Goal: Task Accomplishment & Management: Use online tool/utility

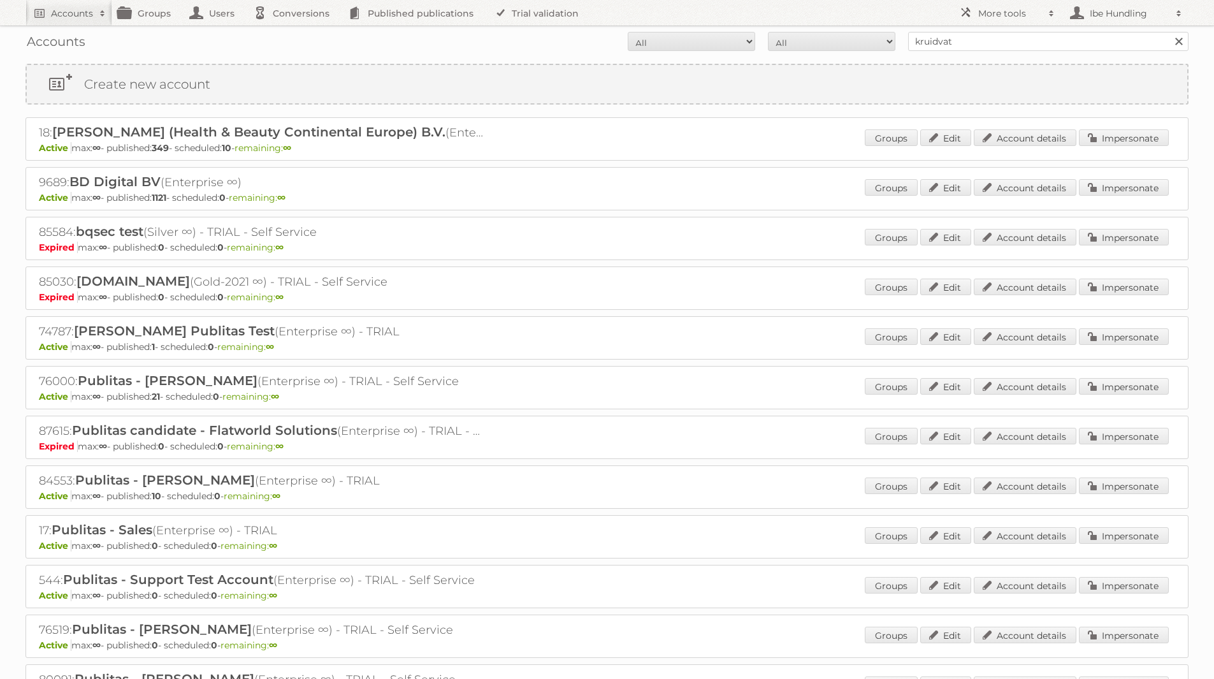
click at [1178, 48] on link at bounding box center [1178, 41] width 19 height 19
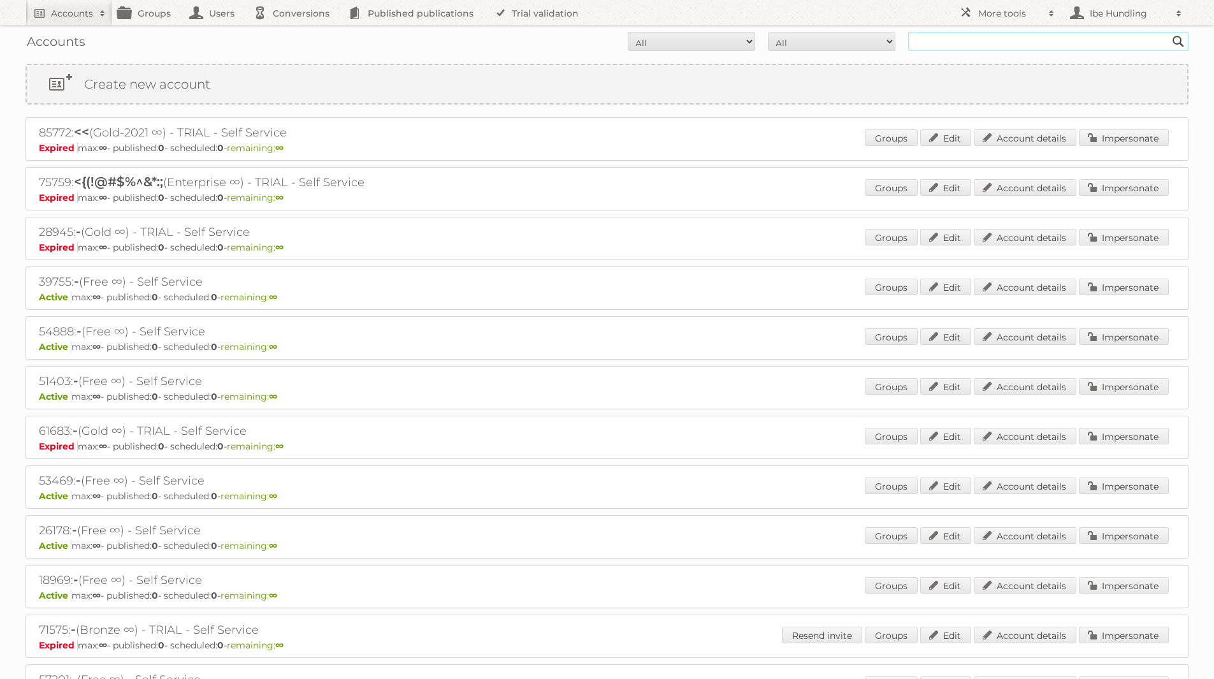
drag, startPoint x: 0, startPoint y: 0, endPoint x: 987, endPoint y: 43, distance: 987.5
click at [987, 43] on input "text" at bounding box center [1048, 41] width 280 height 19
click at [925, 45] on input "text" at bounding box center [1048, 41] width 280 height 19
click at [939, 47] on input "text" at bounding box center [1048, 41] width 280 height 19
click at [958, 42] on input "text" at bounding box center [1048, 41] width 280 height 19
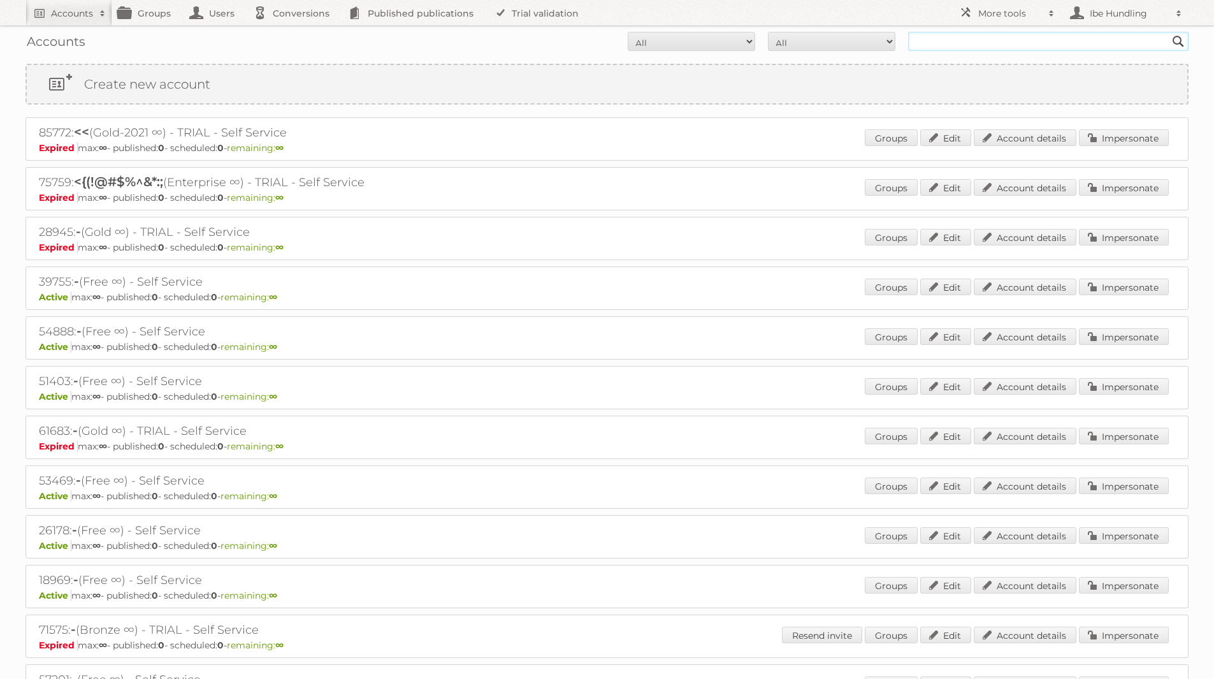
click at [1033, 40] on input "text" at bounding box center [1048, 41] width 280 height 19
click at [964, 38] on input "text" at bounding box center [1048, 41] width 280 height 19
click at [955, 41] on input "text" at bounding box center [1048, 41] width 280 height 19
click at [978, 48] on input "text" at bounding box center [1048, 41] width 280 height 19
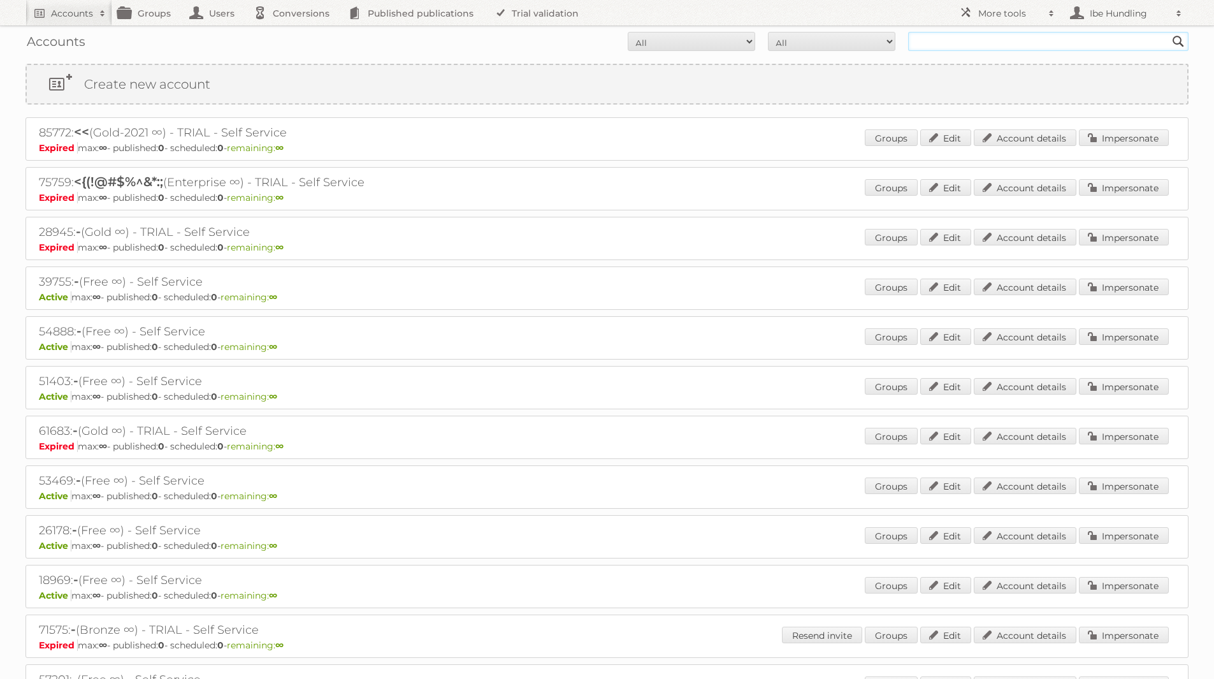
click at [978, 41] on input "text" at bounding box center [1048, 41] width 280 height 19
type input "carrefour"
click at [1169, 32] on input "Search" at bounding box center [1178, 41] width 19 height 19
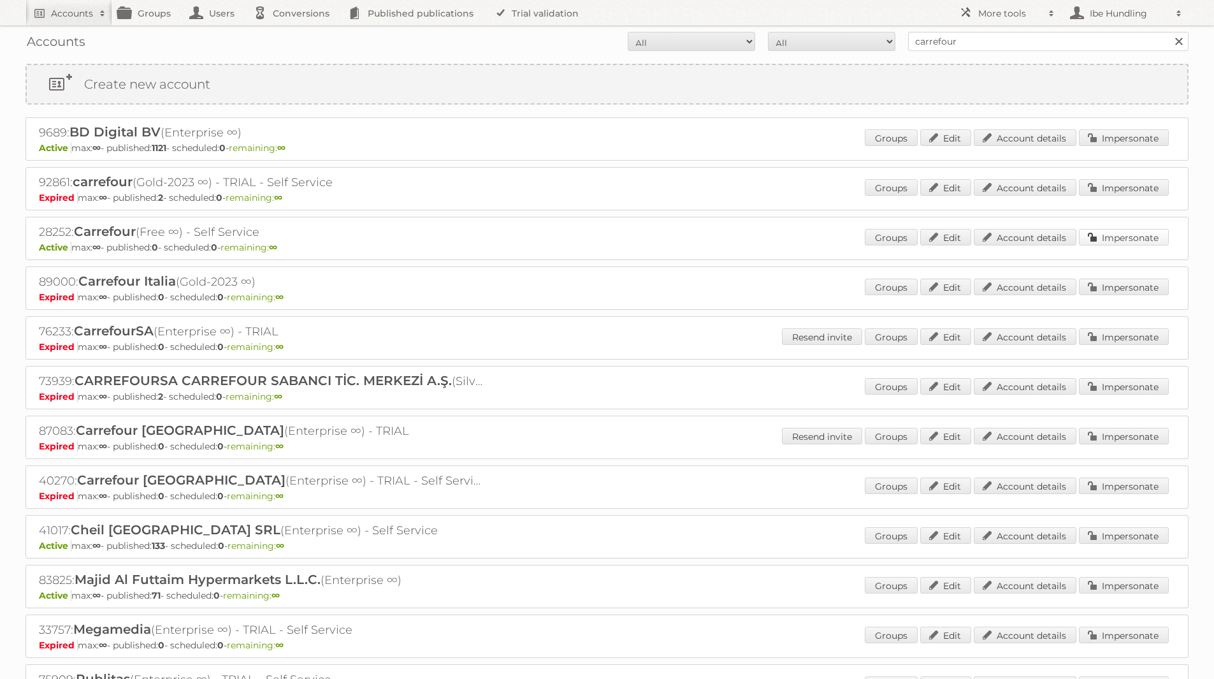
click at [1132, 238] on link "Impersonate" at bounding box center [1124, 237] width 90 height 17
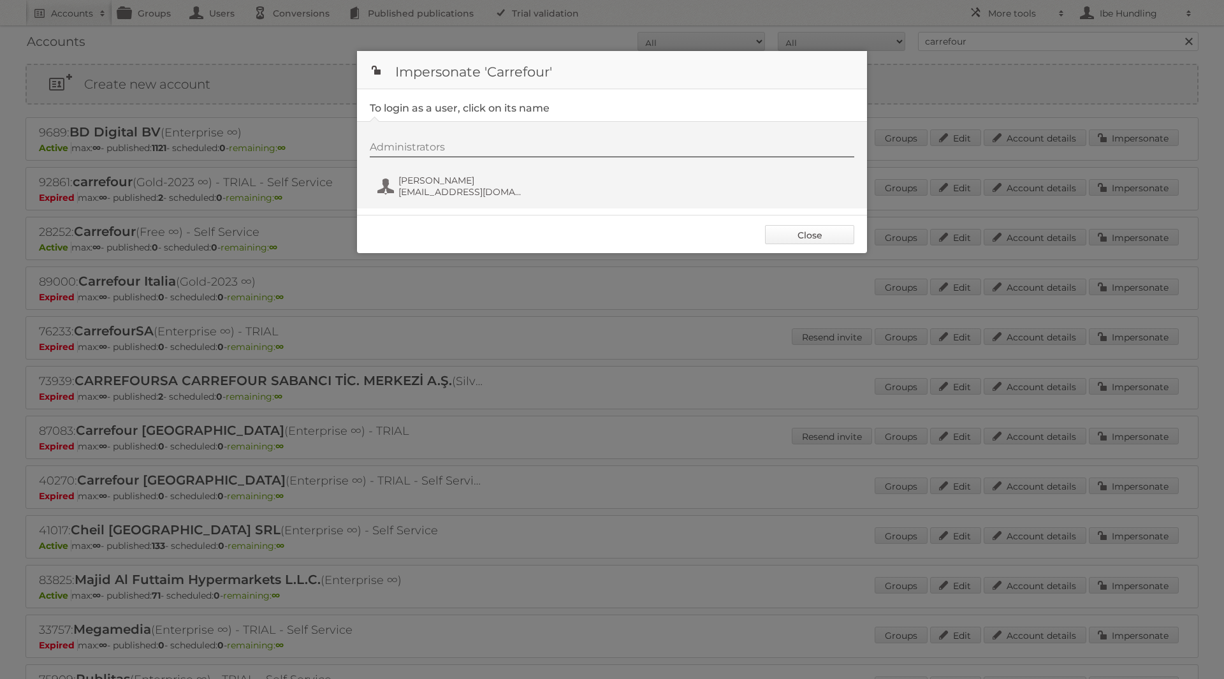
click at [832, 229] on link "Close" at bounding box center [809, 234] width 89 height 19
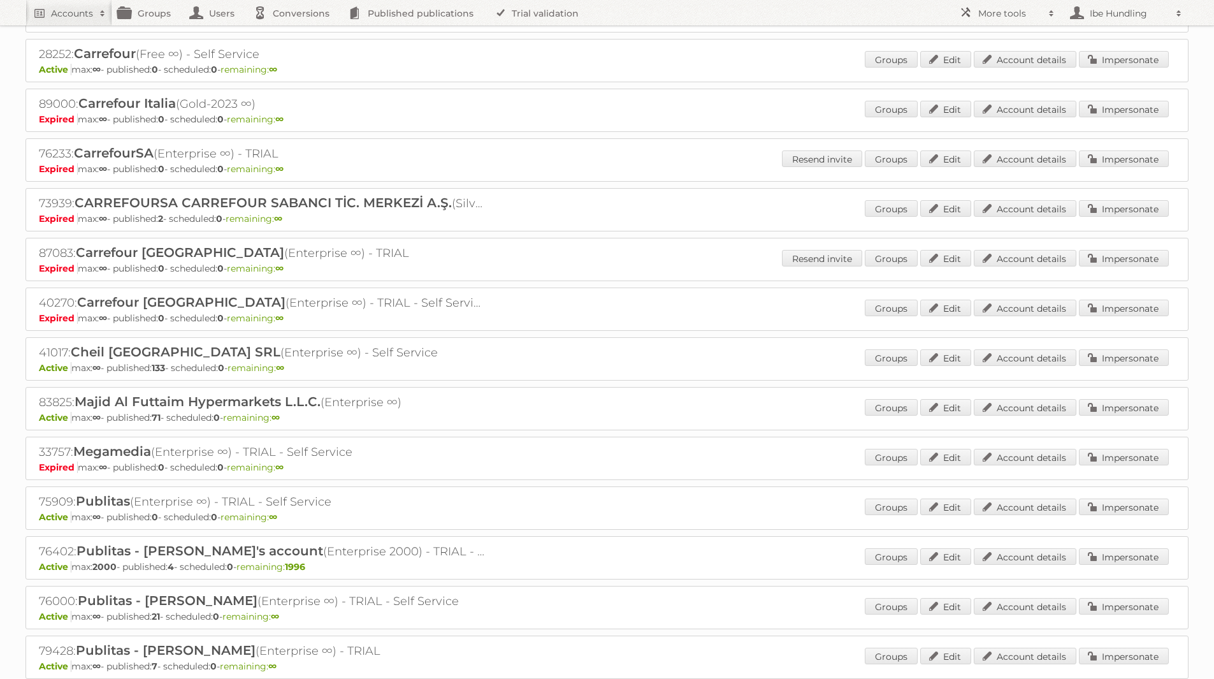
scroll to position [191, 0]
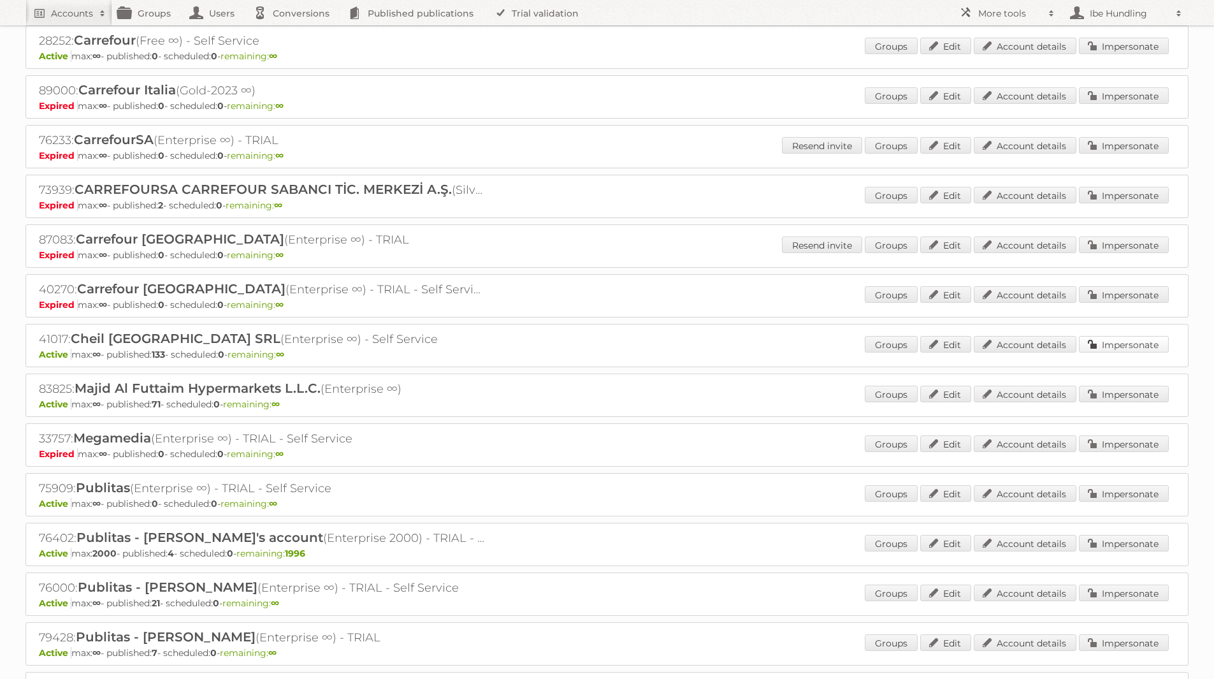
click at [1108, 345] on link "Impersonate" at bounding box center [1124, 344] width 90 height 17
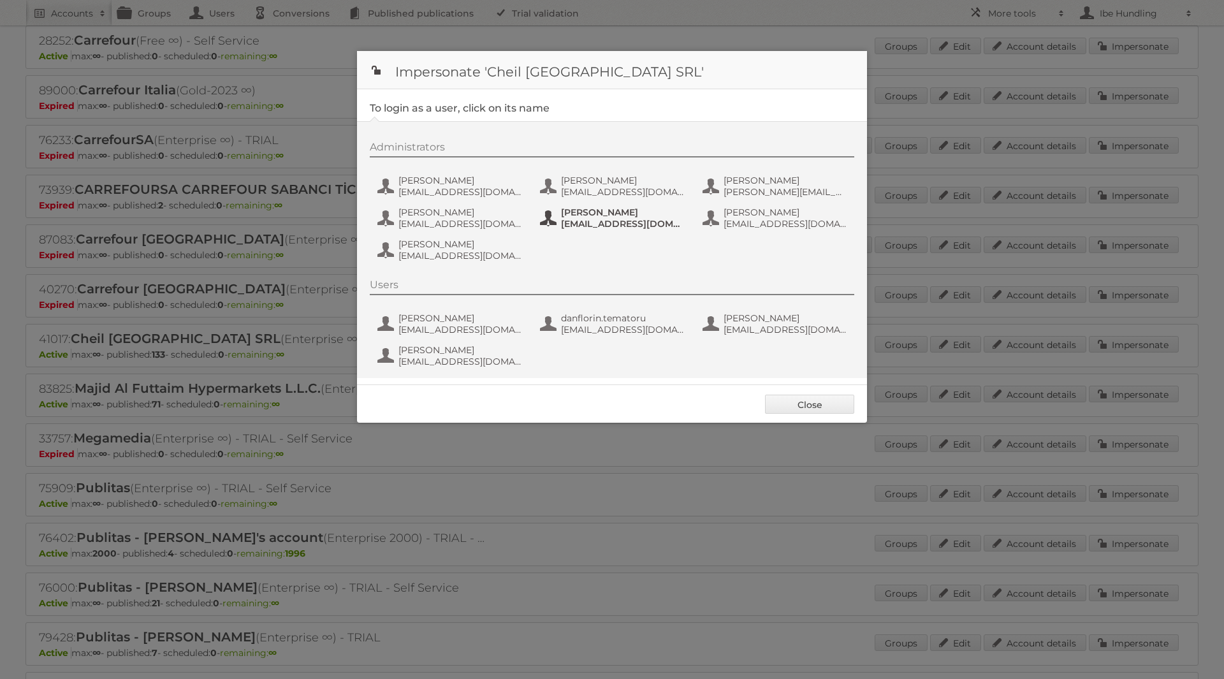
click at [575, 222] on span "loredana_dadalau@carrefour.com" at bounding box center [623, 223] width 124 height 11
